Goal: Task Accomplishment & Management: Manage account settings

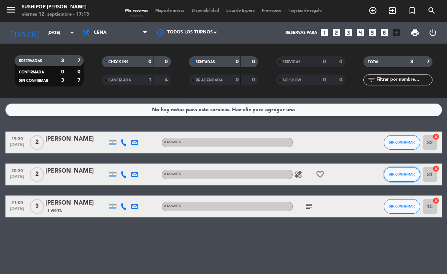
click at [399, 167] on button "SIN CONFIRMAR" at bounding box center [402, 174] width 36 height 15
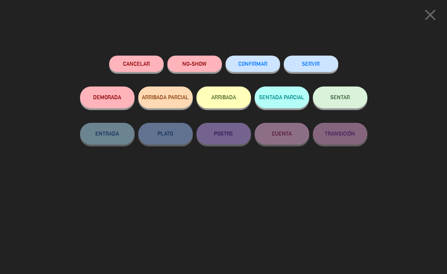
click at [186, 66] on button "NO-SHOW" at bounding box center [194, 64] width 55 height 16
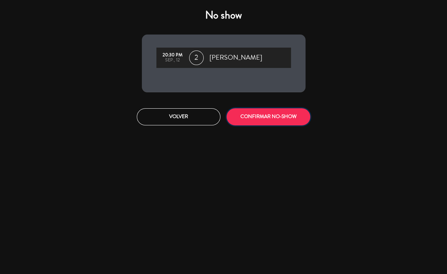
click at [255, 116] on button "CONFIRMAR NO-SHOW" at bounding box center [269, 116] width 84 height 17
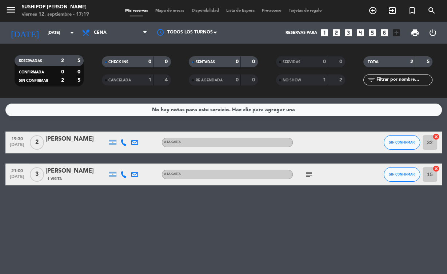
click at [313, 170] on icon "subject" at bounding box center [309, 174] width 9 height 9
click at [52, 34] on input "[DATE]" at bounding box center [72, 33] width 56 height 12
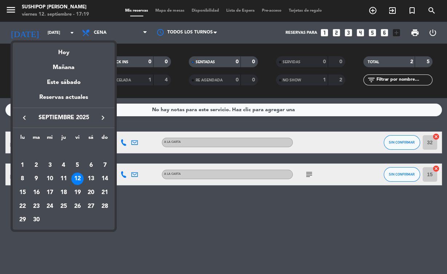
click at [80, 69] on div "Mañana" at bounding box center [64, 64] width 102 height 15
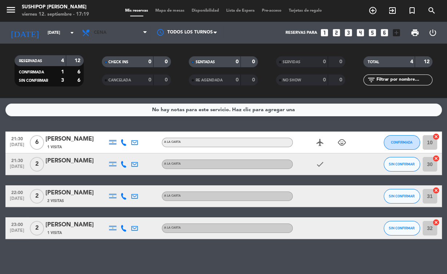
click at [116, 34] on span "Cena" at bounding box center [114, 33] width 73 height 16
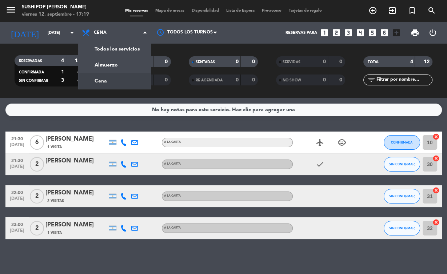
click at [145, 67] on div "menu Sushipop [PERSON_NAME][DATE] 12. septiembre - 17:19 Mis reservas Mapa de m…" at bounding box center [223, 49] width 447 height 98
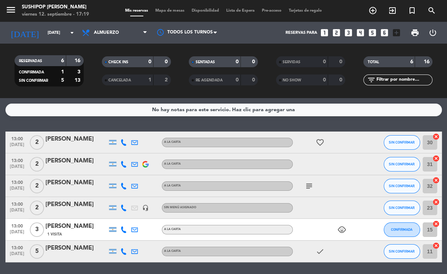
click at [308, 188] on icon "subject" at bounding box center [309, 186] width 9 height 9
click at [345, 233] on icon "child_care" at bounding box center [342, 230] width 9 height 9
click at [48, 31] on input "[DATE]" at bounding box center [72, 33] width 56 height 12
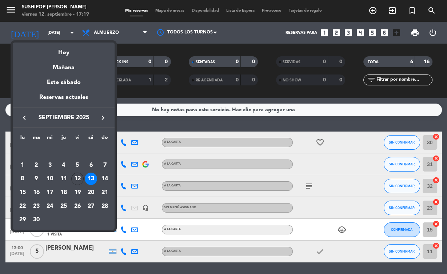
click at [86, 56] on div "Hoy" at bounding box center [64, 50] width 102 height 15
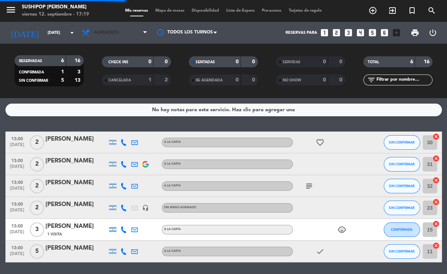
click at [137, 38] on span "Almuerzo" at bounding box center [114, 33] width 73 height 16
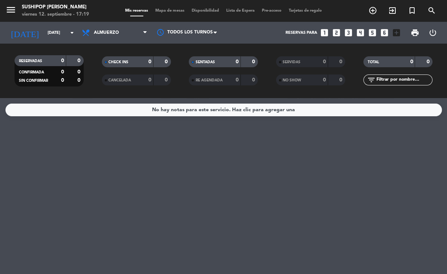
click at [135, 34] on span "Almuerzo" at bounding box center [114, 33] width 73 height 16
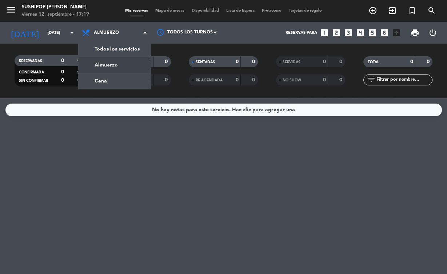
click at [138, 85] on div "menu Sushipop [PERSON_NAME][DATE] 12. septiembre - 17:19 Mis reservas Mapa de m…" at bounding box center [223, 49] width 447 height 98
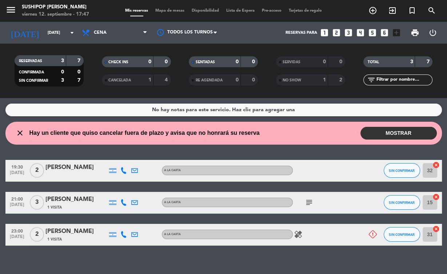
click at [397, 131] on button "MOSTRAR" at bounding box center [399, 133] width 76 height 13
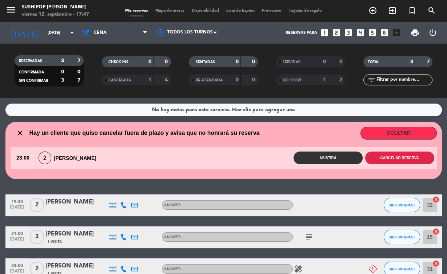
click at [402, 161] on button "Cancelar reserva" at bounding box center [399, 158] width 69 height 13
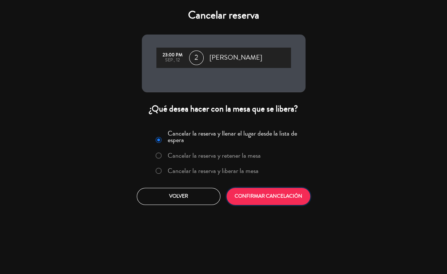
click at [263, 195] on button "CONFIRMAR CANCELACIÓN" at bounding box center [269, 196] width 84 height 17
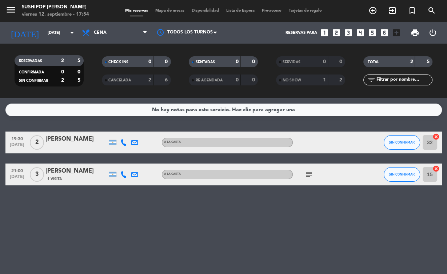
click at [60, 37] on input "[DATE]" at bounding box center [72, 33] width 56 height 12
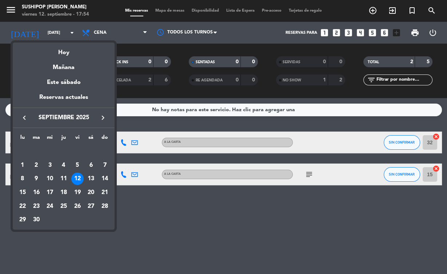
click at [67, 57] on div "Mañana" at bounding box center [64, 64] width 102 height 15
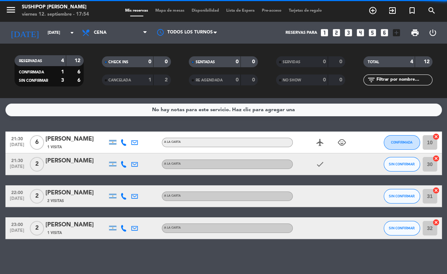
click at [75, 36] on icon "arrow_drop_down" at bounding box center [72, 32] width 9 height 9
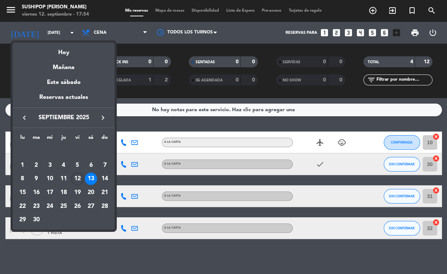
click at [67, 54] on div "Hoy" at bounding box center [64, 50] width 102 height 15
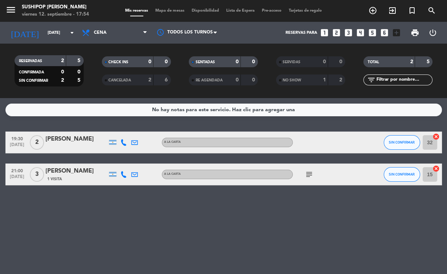
click at [307, 175] on icon "subject" at bounding box center [309, 174] width 9 height 9
click at [71, 28] on icon "arrow_drop_down" at bounding box center [72, 32] width 9 height 9
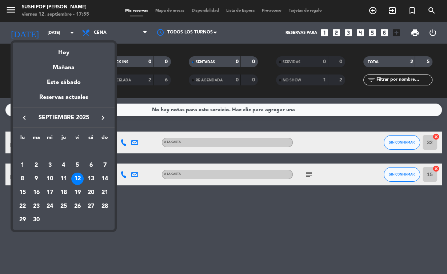
click at [65, 67] on div "Mañana" at bounding box center [64, 64] width 102 height 15
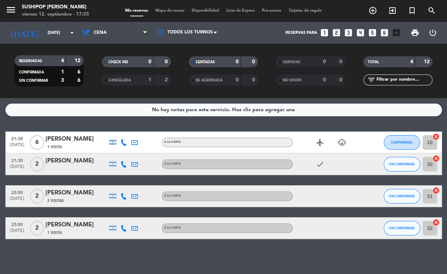
click at [55, 36] on input "[DATE]" at bounding box center [72, 33] width 56 height 12
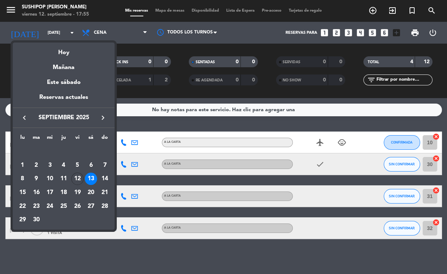
click at [64, 53] on div "Hoy" at bounding box center [64, 50] width 102 height 15
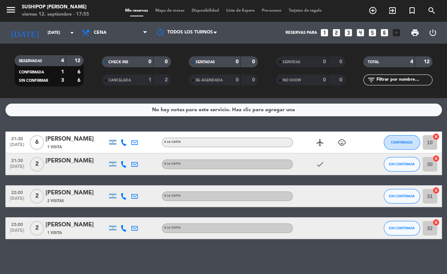
type input "[DATE]"
